Goal: Find specific fact: Find specific fact

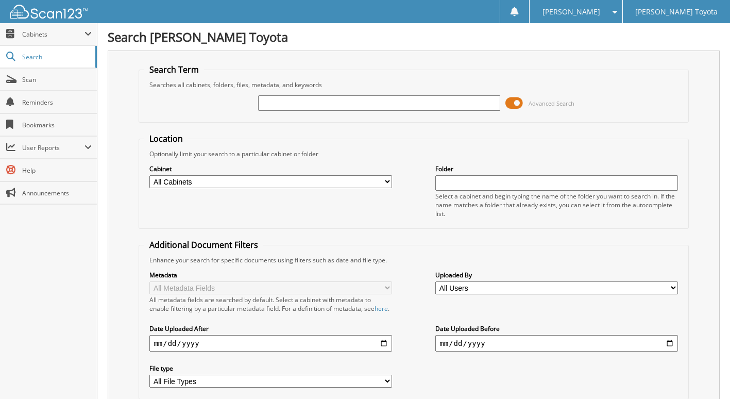
click at [342, 106] on input "text" at bounding box center [379, 102] width 242 height 15
type input "6216285"
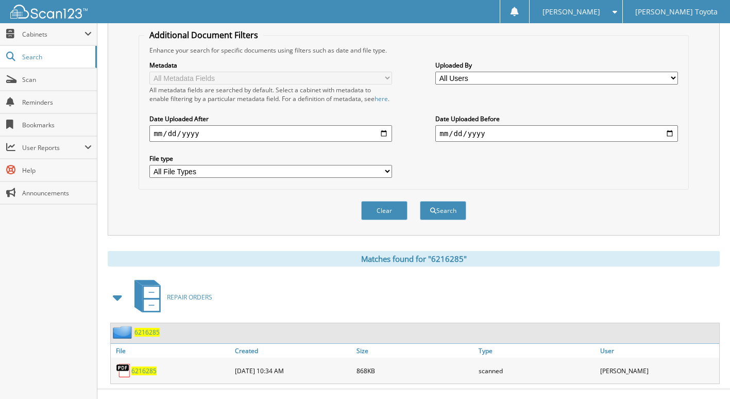
scroll to position [235, 0]
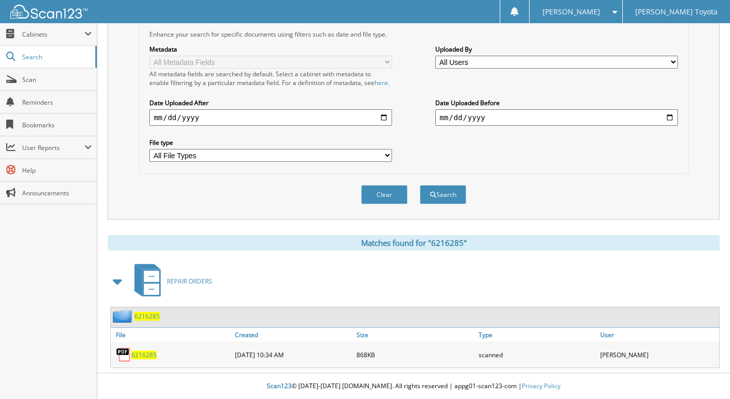
click at [142, 355] on span "6216285" at bounding box center [143, 354] width 25 height 9
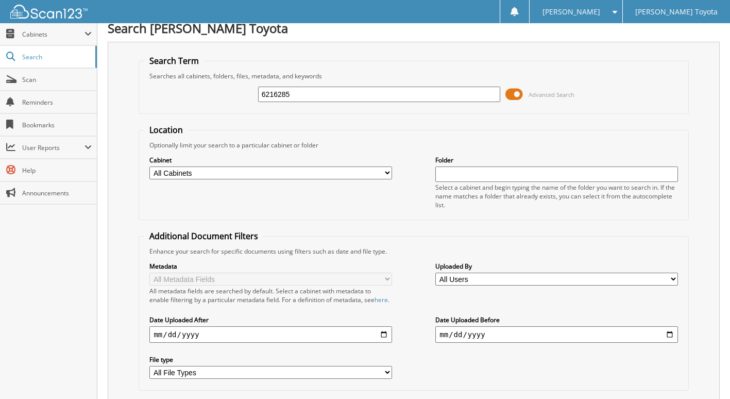
scroll to position [0, 0]
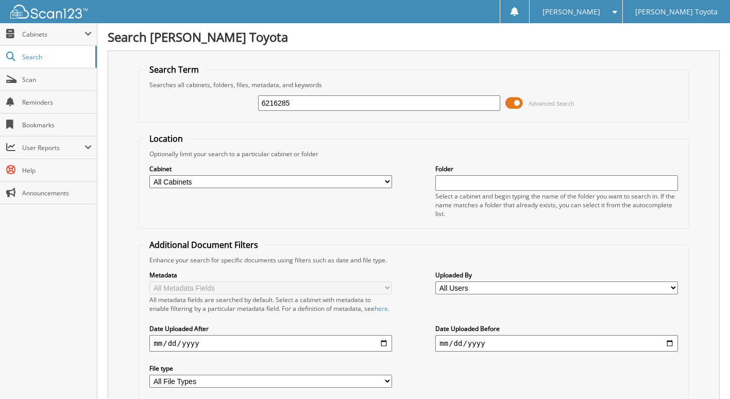
drag, startPoint x: 297, startPoint y: 102, endPoint x: 244, endPoint y: 109, distance: 53.0
click at [244, 109] on div "6216285 Advanced Search" at bounding box center [413, 103] width 538 height 28
type input "6219555"
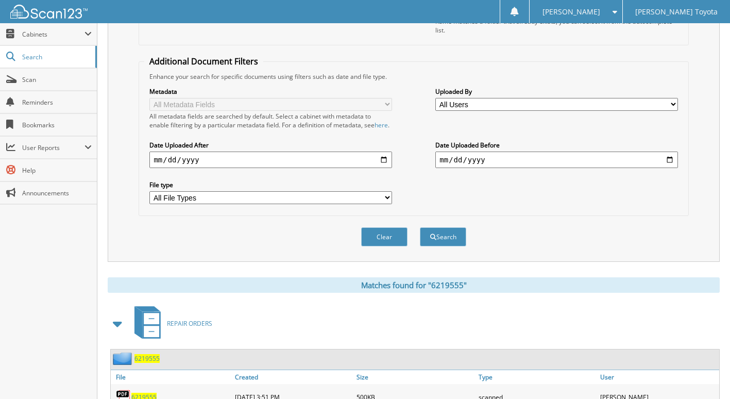
scroll to position [235, 0]
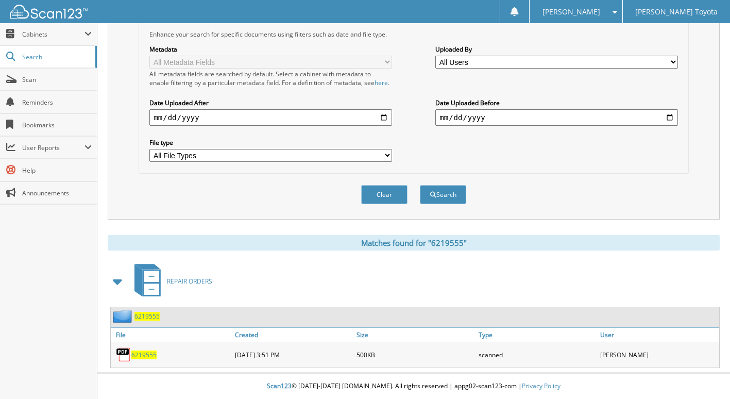
click at [147, 358] on span "6219555" at bounding box center [143, 354] width 25 height 9
